Goal: Transaction & Acquisition: Book appointment/travel/reservation

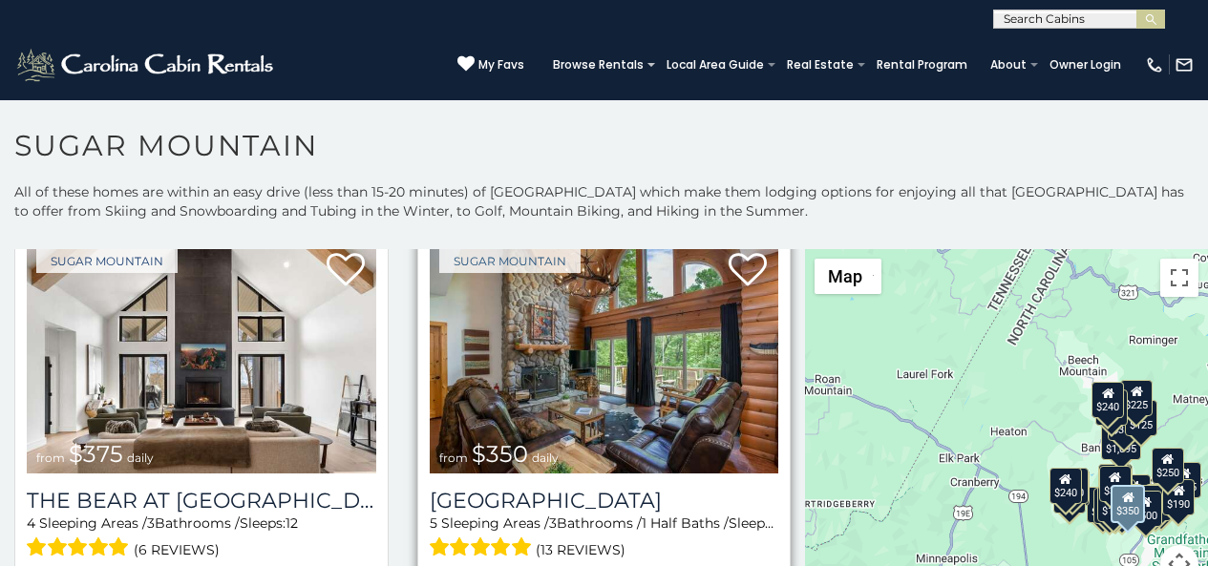
scroll to position [79, 0]
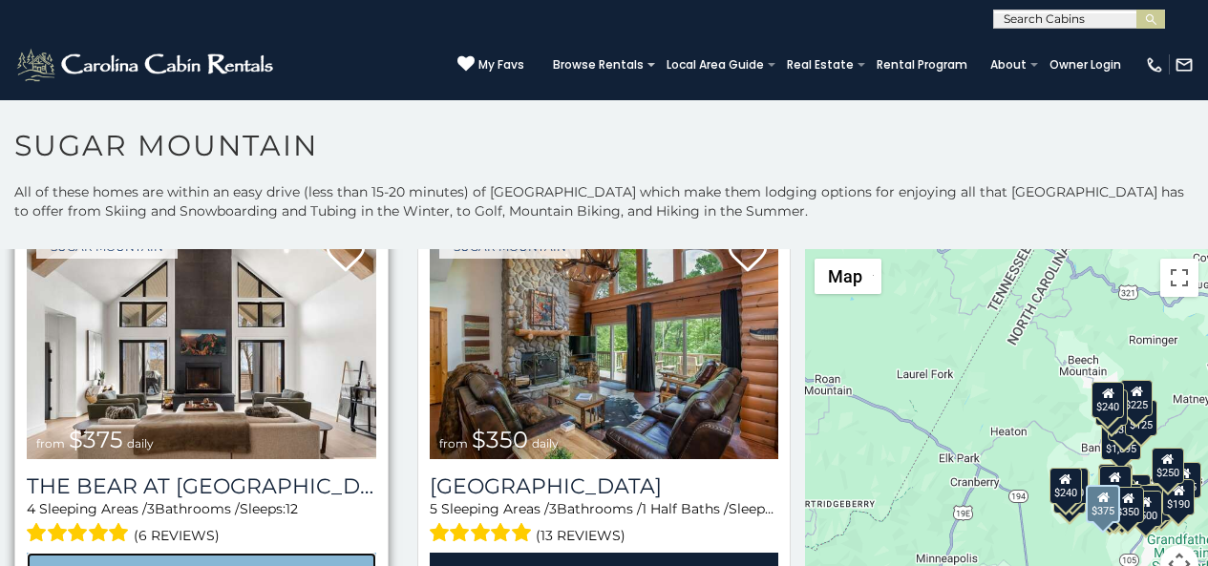
click at [50, 562] on link "View Property" at bounding box center [202, 572] width 350 height 39
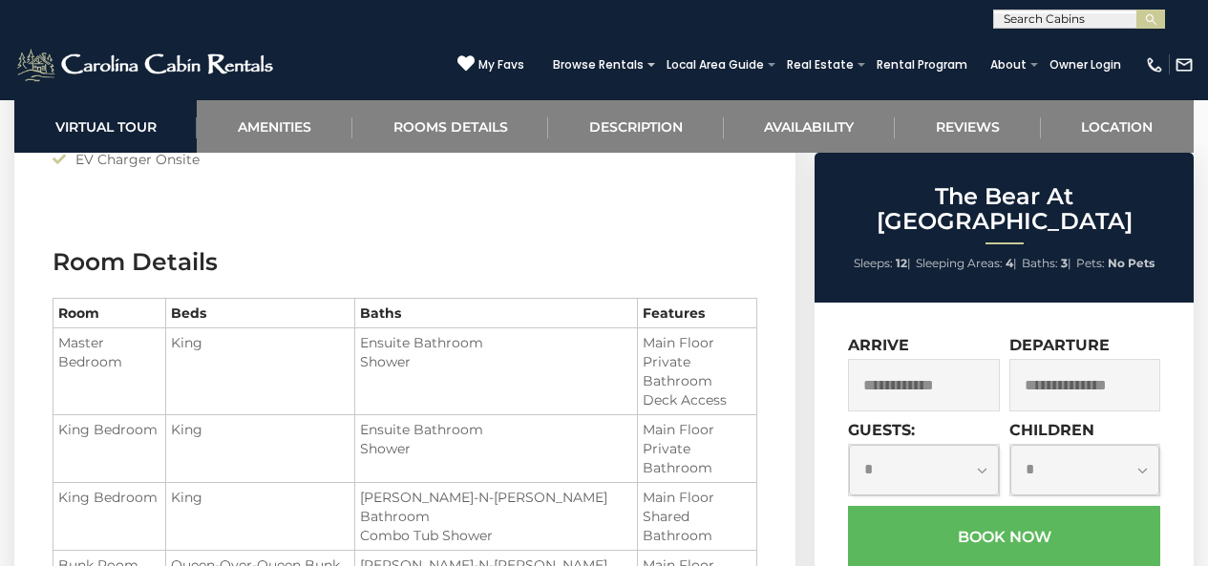
scroll to position [2219, 0]
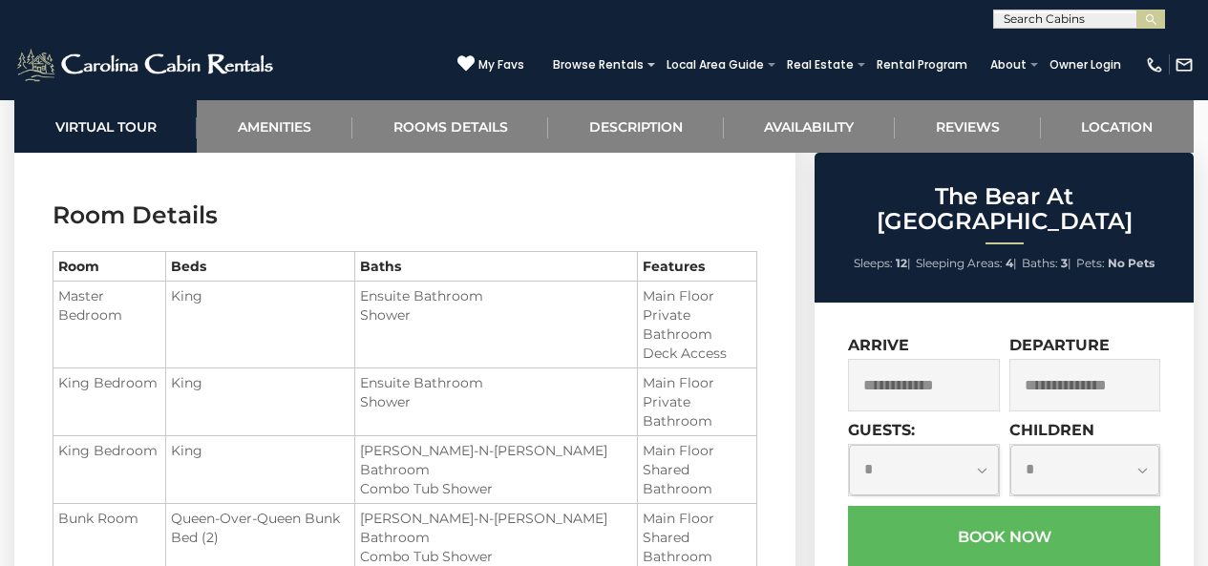
click at [880, 369] on input "text" at bounding box center [923, 385] width 151 height 53
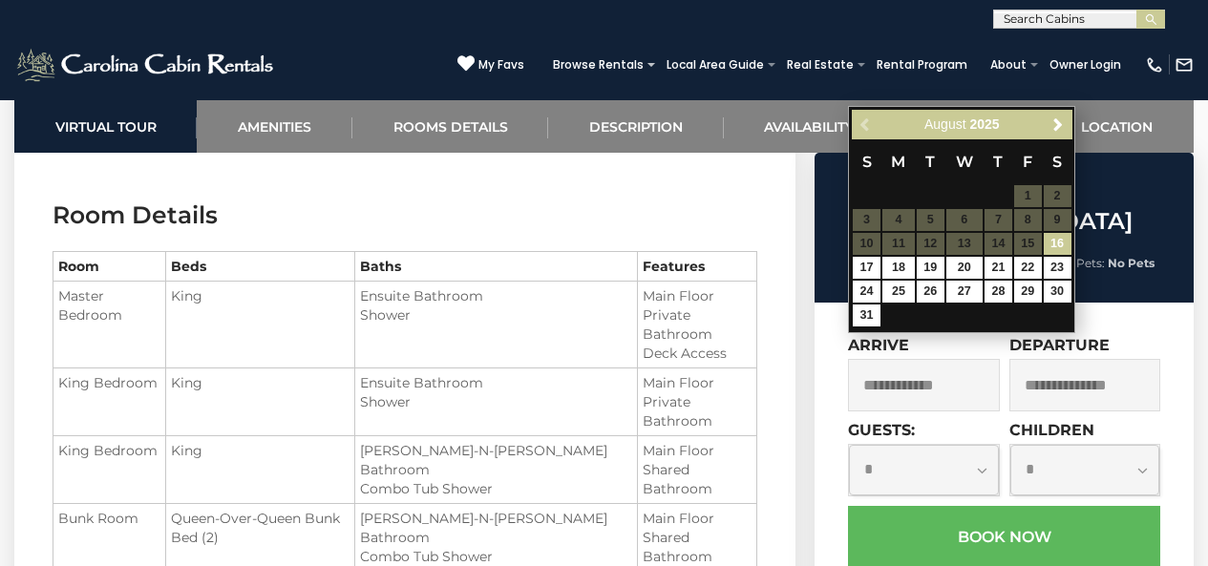
type input "**********"
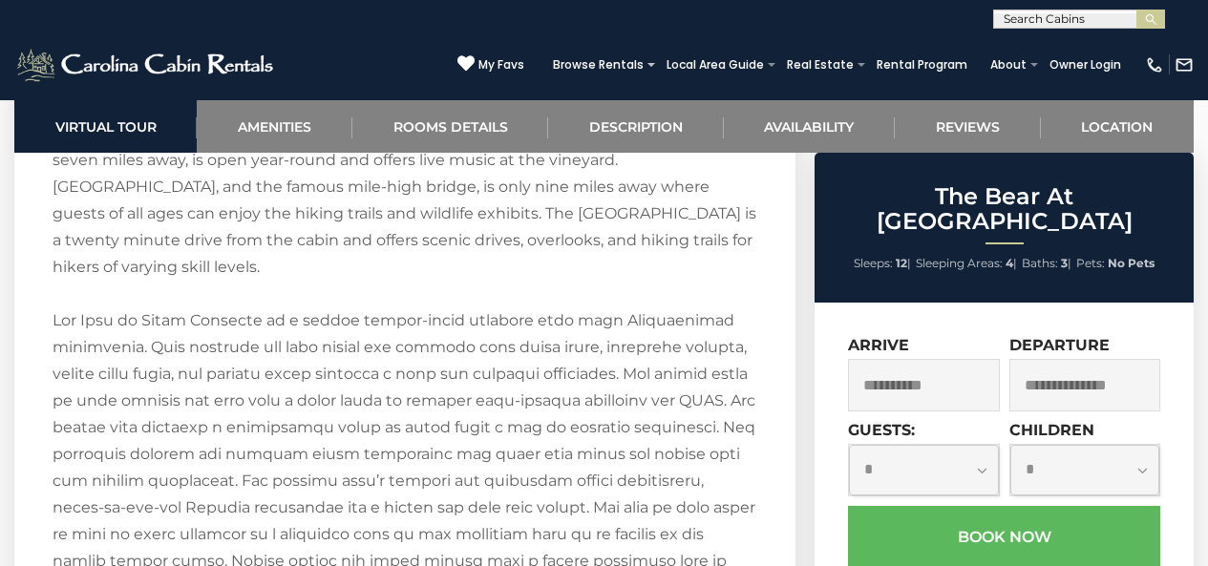
scroll to position [3054, 0]
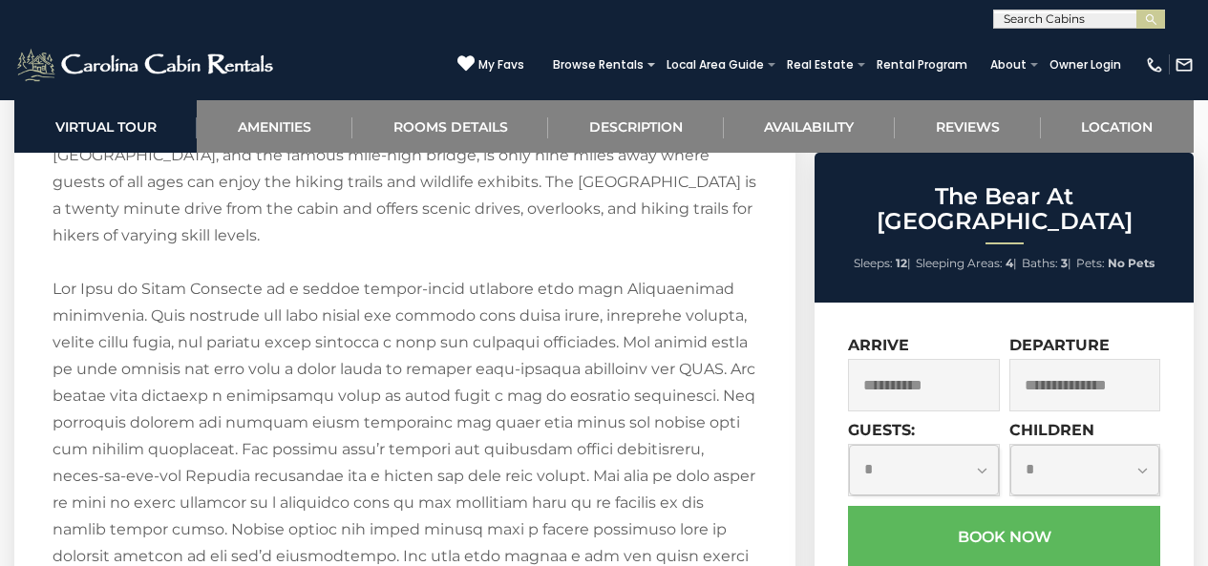
click at [1040, 364] on input "text" at bounding box center [1085, 385] width 151 height 53
click at [1156, 25] on img "submit" at bounding box center [1151, 19] width 14 height 14
